Goal: Task Accomplishment & Management: Manage account settings

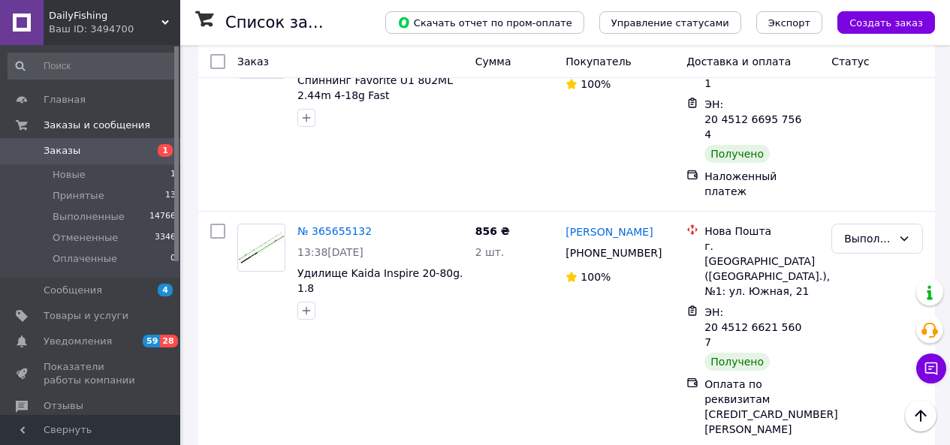
scroll to position [2974, 0]
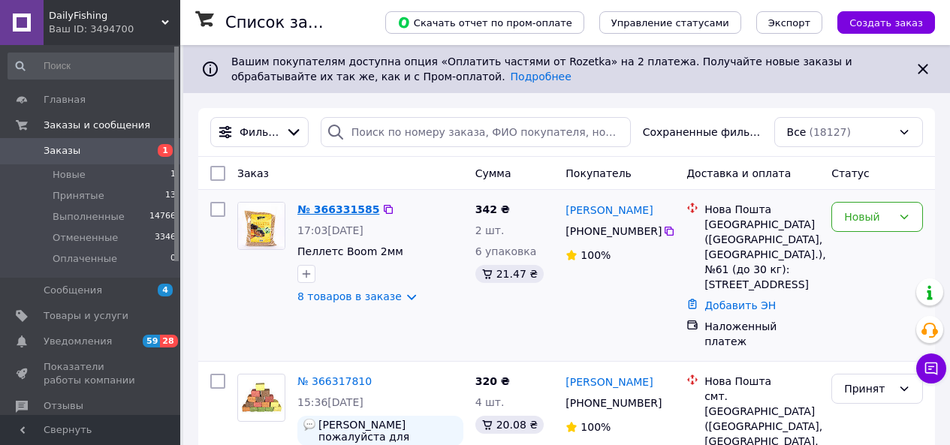
click at [339, 210] on link "№ 366331585" at bounding box center [338, 210] width 82 height 12
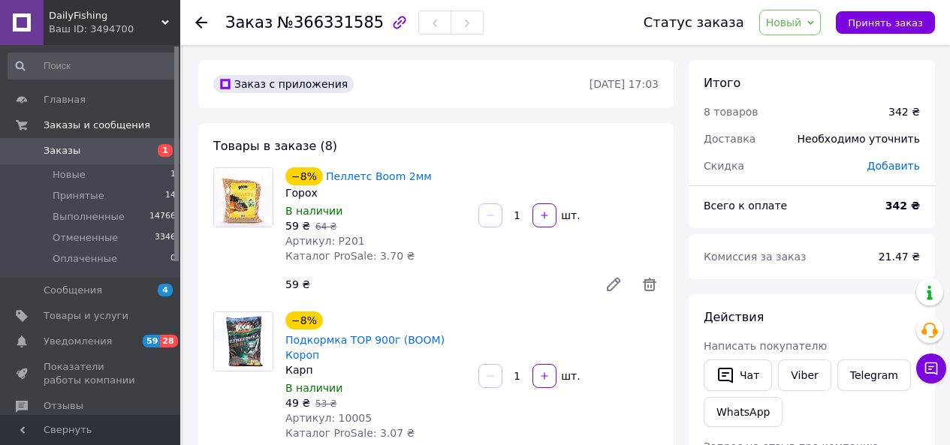
click at [199, 22] on use at bounding box center [201, 23] width 12 height 12
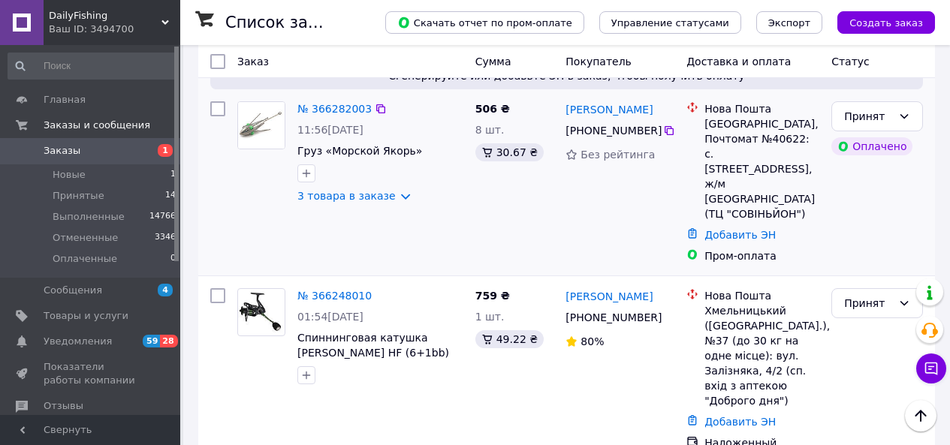
scroll to position [1277, 0]
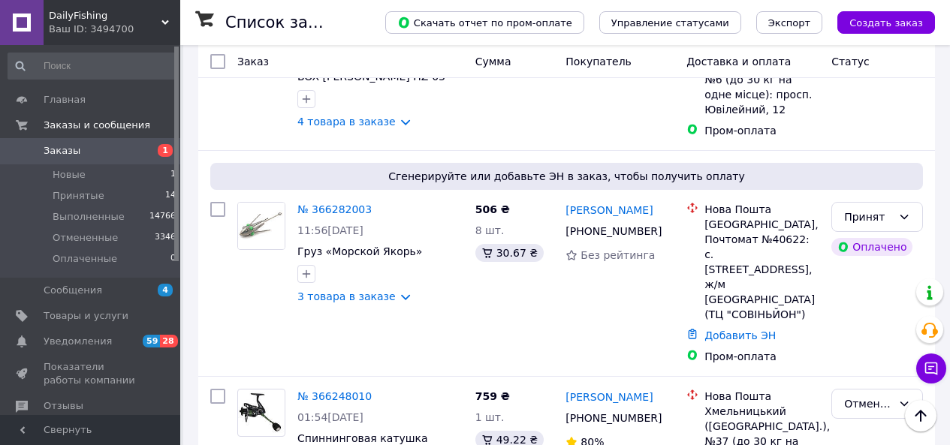
scroll to position [1202, 0]
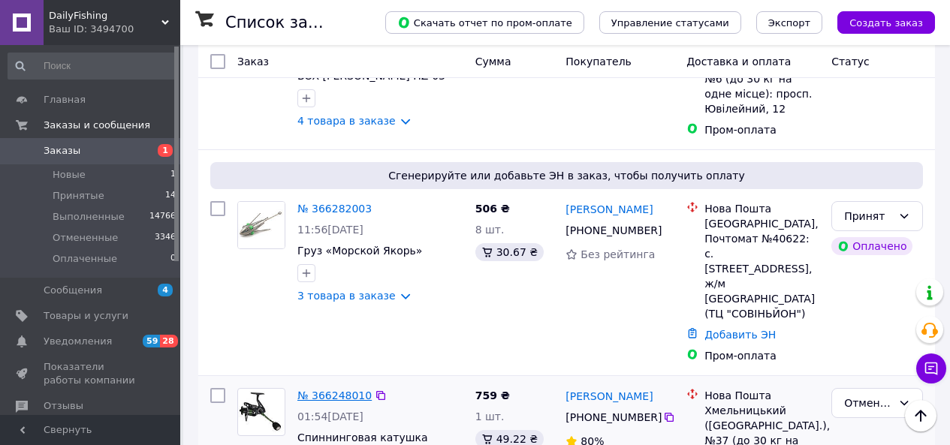
click at [326, 390] on link "№ 366248010" at bounding box center [334, 396] width 74 height 12
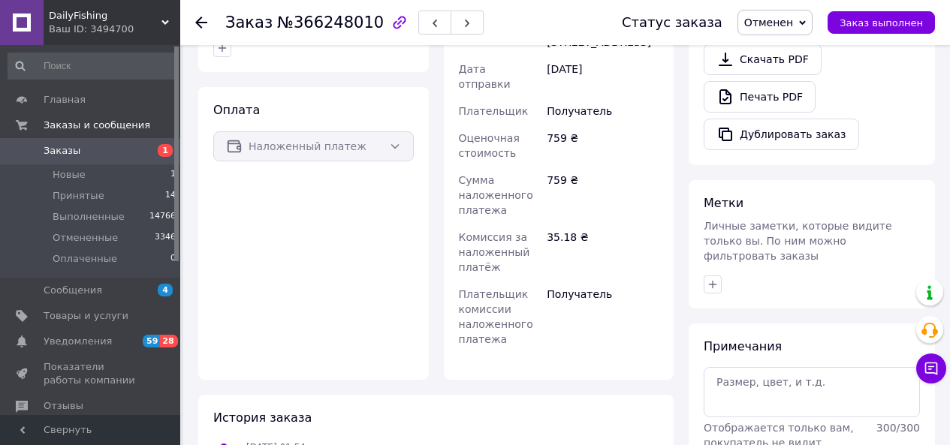
scroll to position [697, 0]
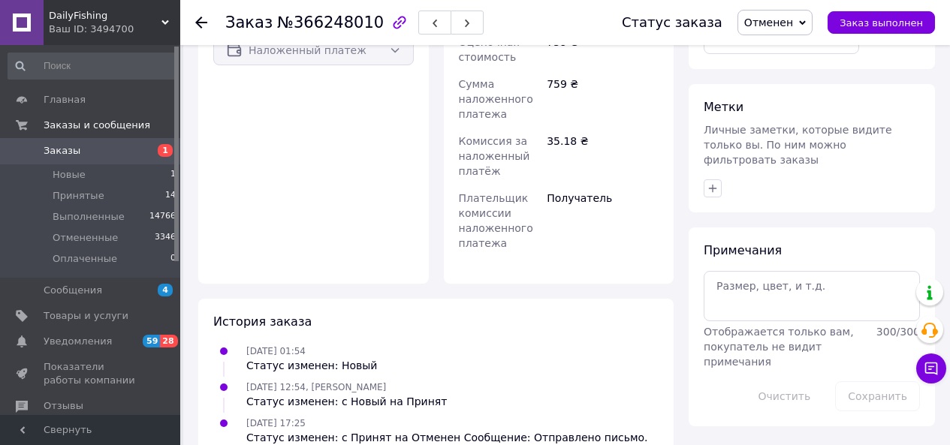
click at [199, 25] on use at bounding box center [201, 23] width 12 height 12
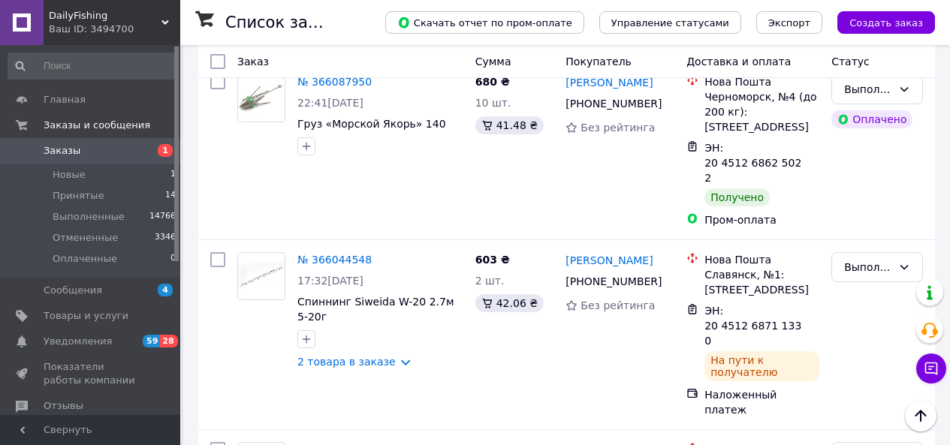
scroll to position [2772, 0]
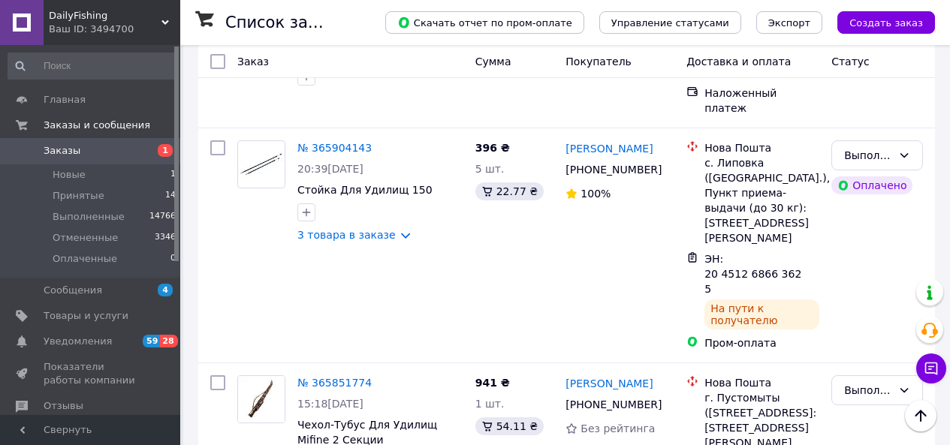
scroll to position [1202, 0]
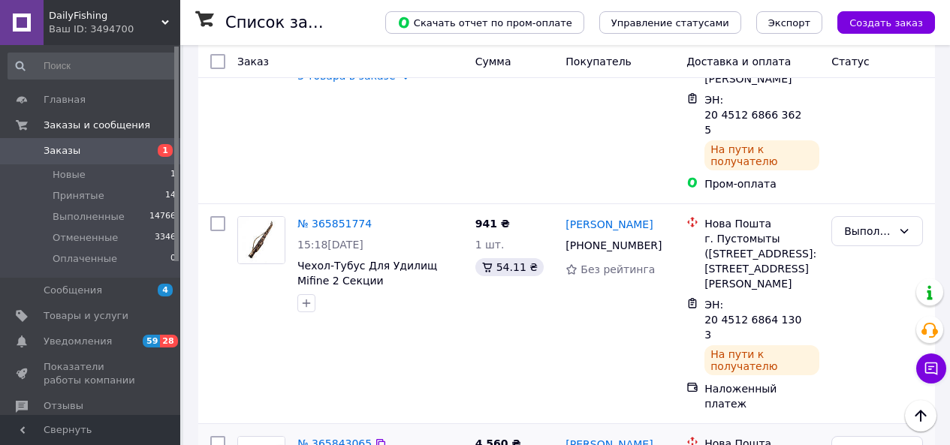
click at [334, 438] on link "№ 365843065" at bounding box center [334, 444] width 74 height 12
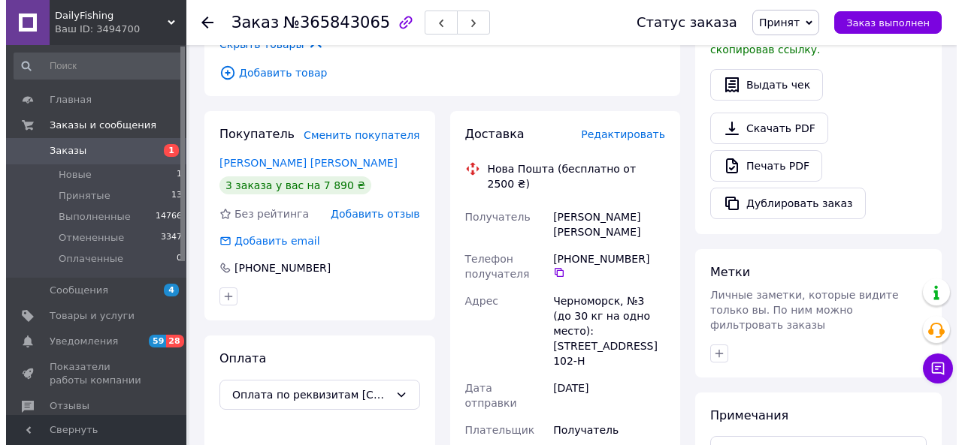
scroll to position [385, 0]
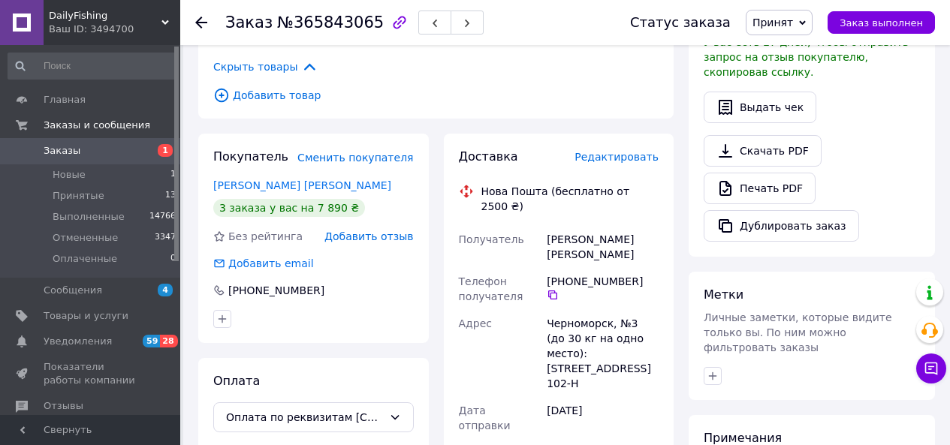
click at [612, 151] on span "Редактировать" at bounding box center [617, 157] width 84 height 12
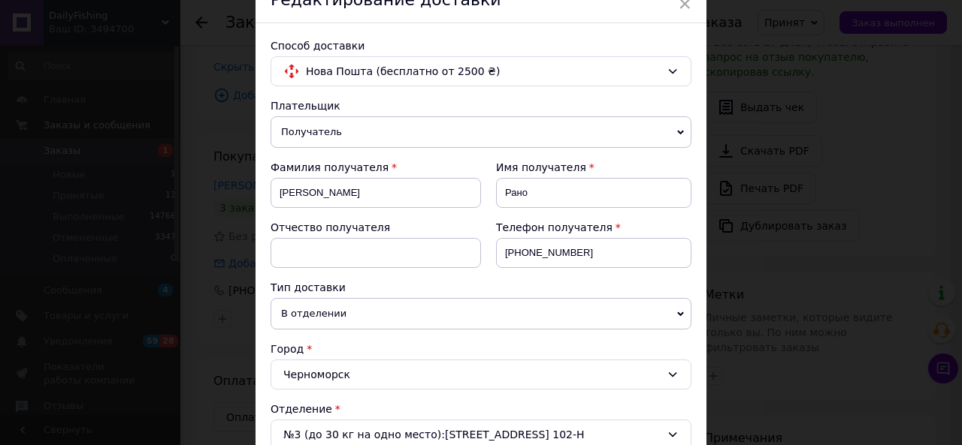
scroll to position [150, 0]
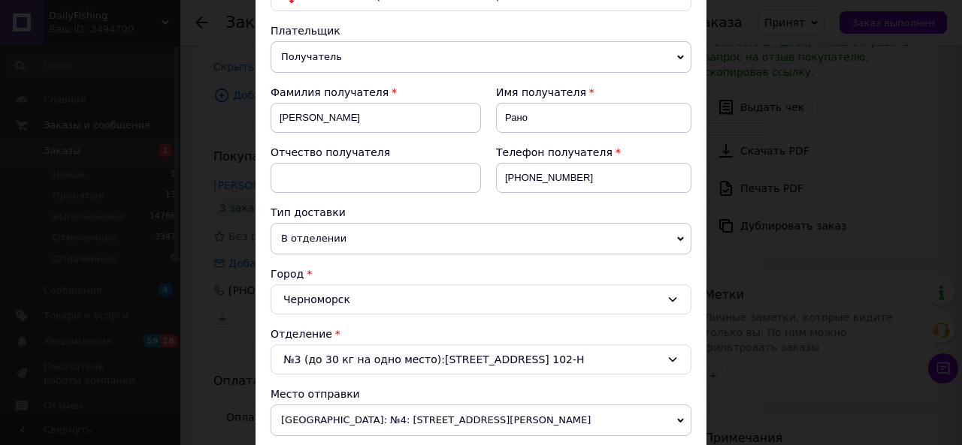
click at [687, 237] on span "В отделении" at bounding box center [480, 239] width 421 height 32
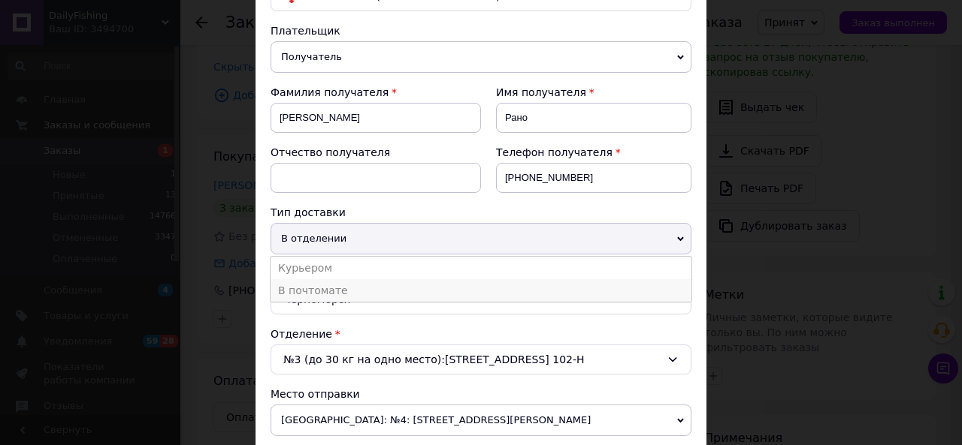
click at [303, 289] on li "В почтомате" at bounding box center [480, 290] width 421 height 23
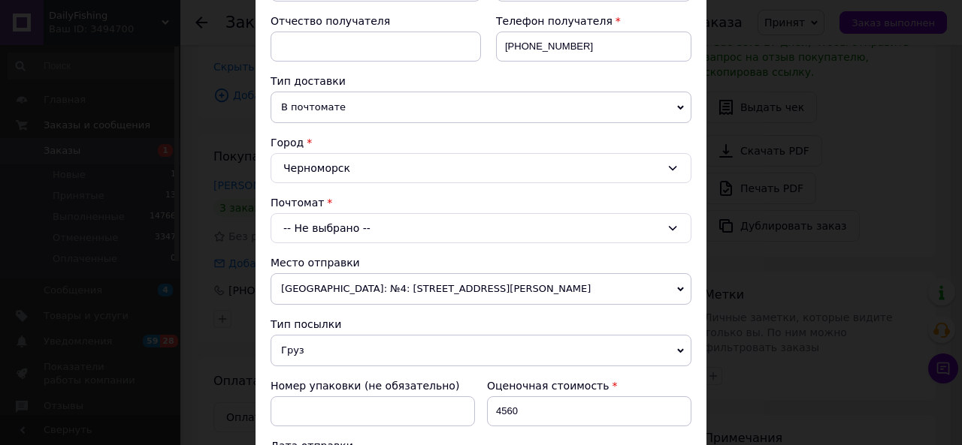
scroll to position [300, 0]
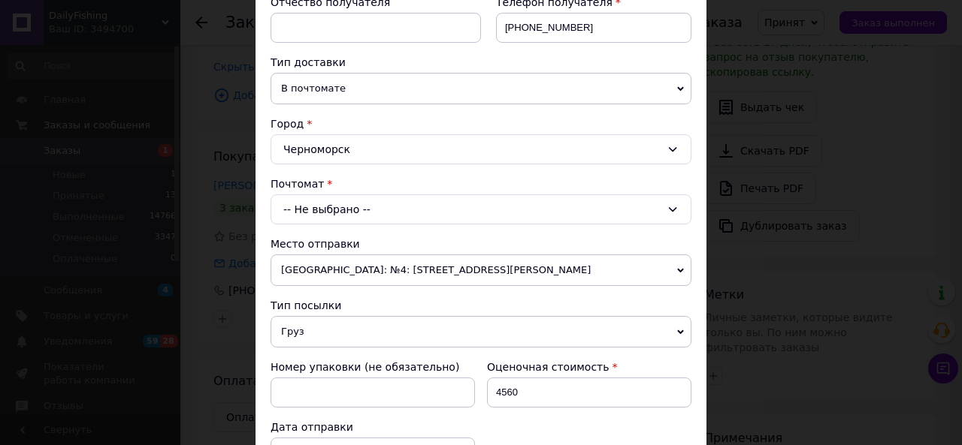
click at [419, 198] on div "-- Не выбрано --" at bounding box center [480, 210] width 421 height 30
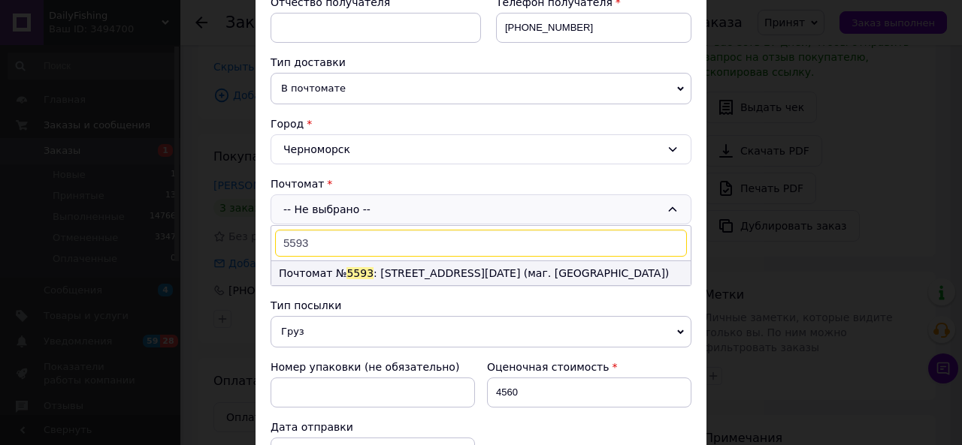
type input "5593"
click at [360, 277] on span "5593" at bounding box center [359, 273] width 27 height 12
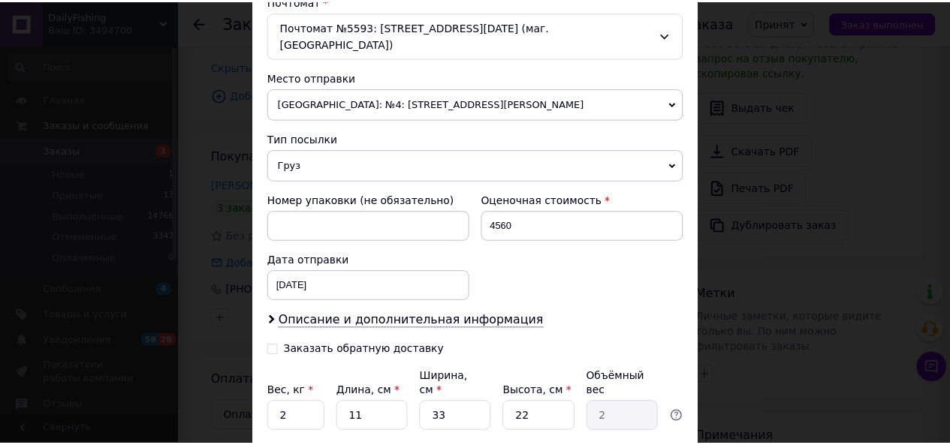
scroll to position [526, 0]
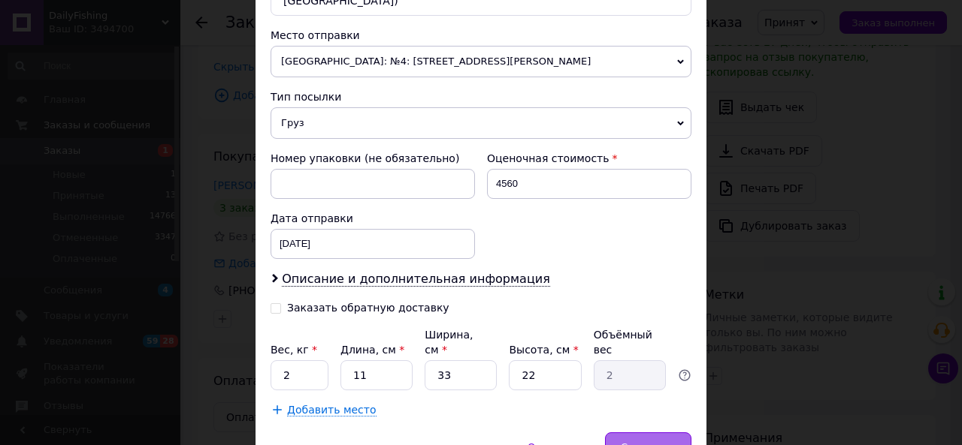
click at [646, 442] on span "Сохранить" at bounding box center [648, 447] width 55 height 11
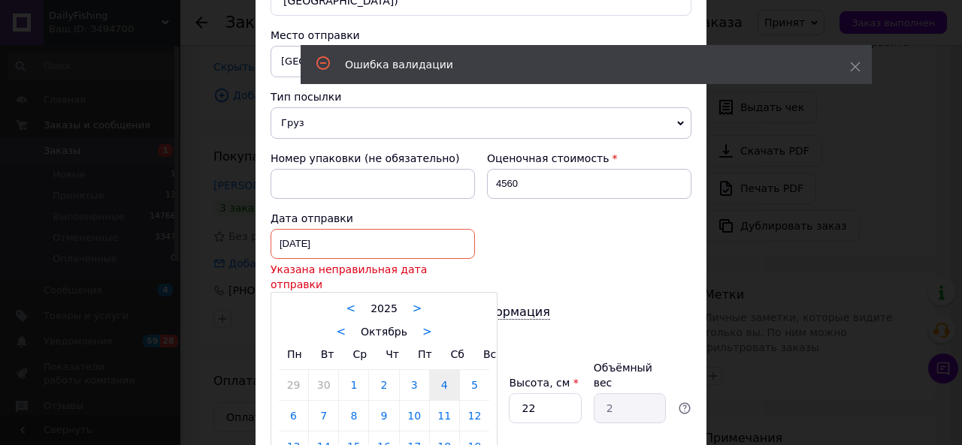
click at [348, 229] on div "[DATE] < 2025 > < Октябрь > Пн Вт Ср Чт Пт Сб Вс 29 30 1 2 3 4 5 6 7 8 9 10 11 …" at bounding box center [372, 244] width 204 height 30
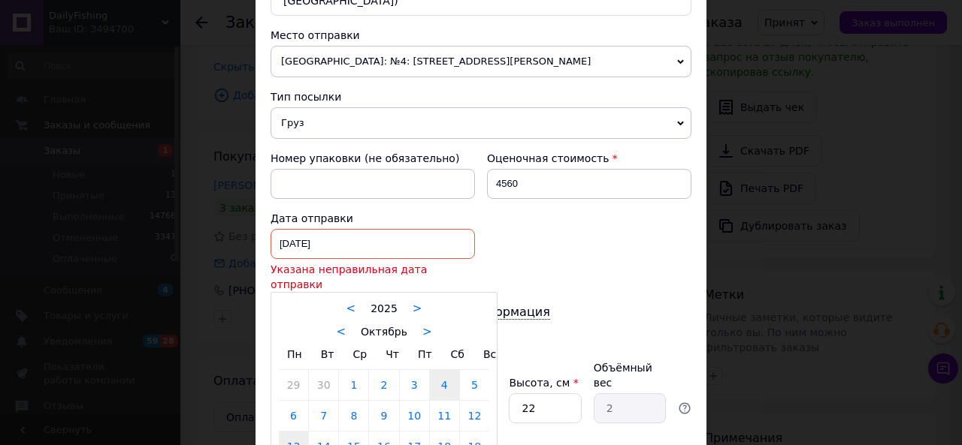
click at [294, 432] on link "13" at bounding box center [293, 447] width 29 height 30
type input "[DATE]"
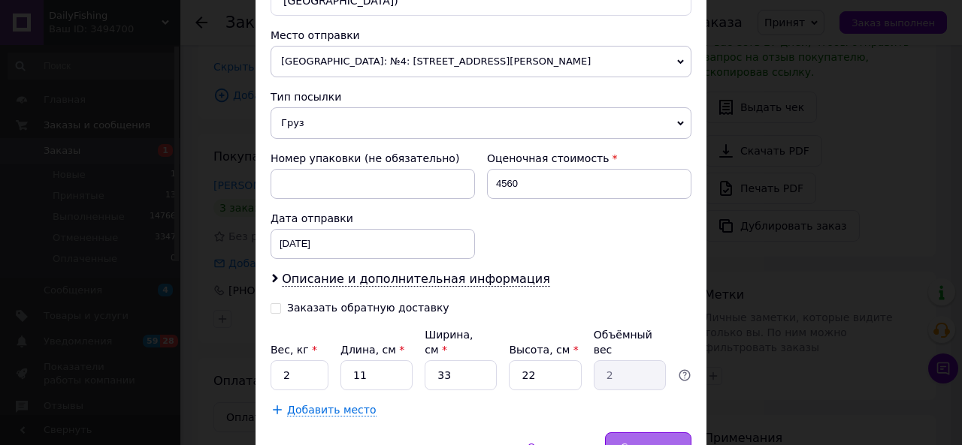
click at [664, 442] on span "Сохранить" at bounding box center [648, 447] width 55 height 11
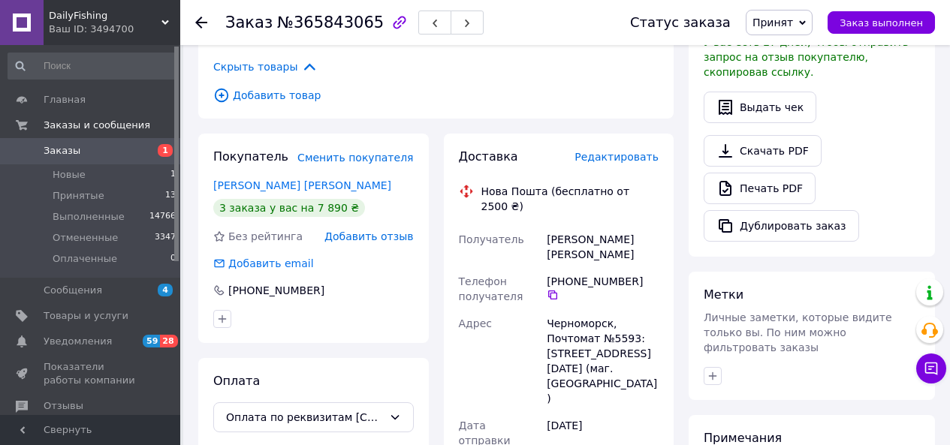
scroll to position [461, 0]
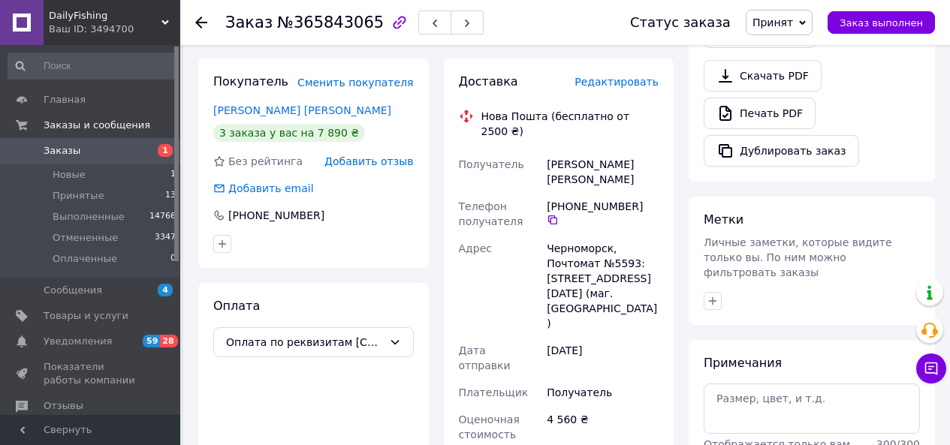
click at [198, 19] on icon at bounding box center [201, 23] width 12 height 12
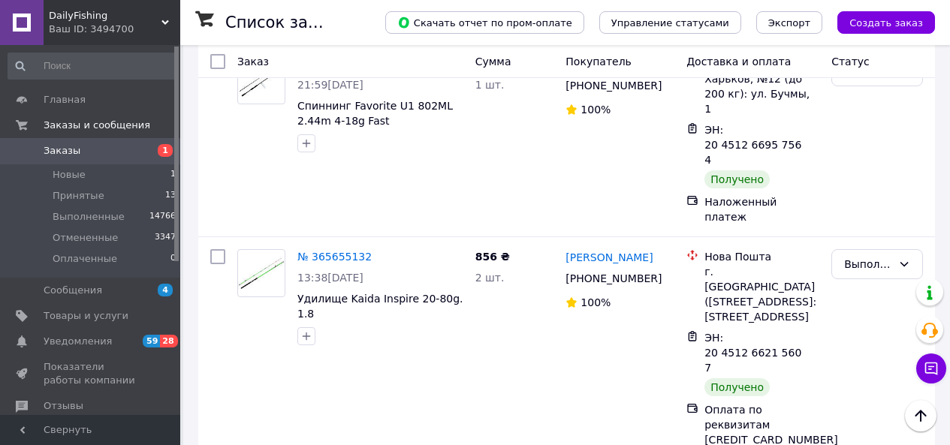
scroll to position [2959, 0]
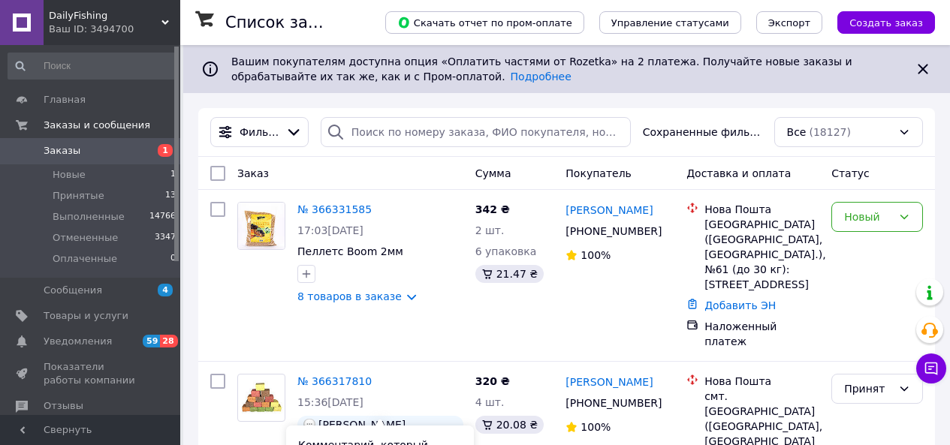
scroll to position [75, 0]
